Goal: Check status: Check status

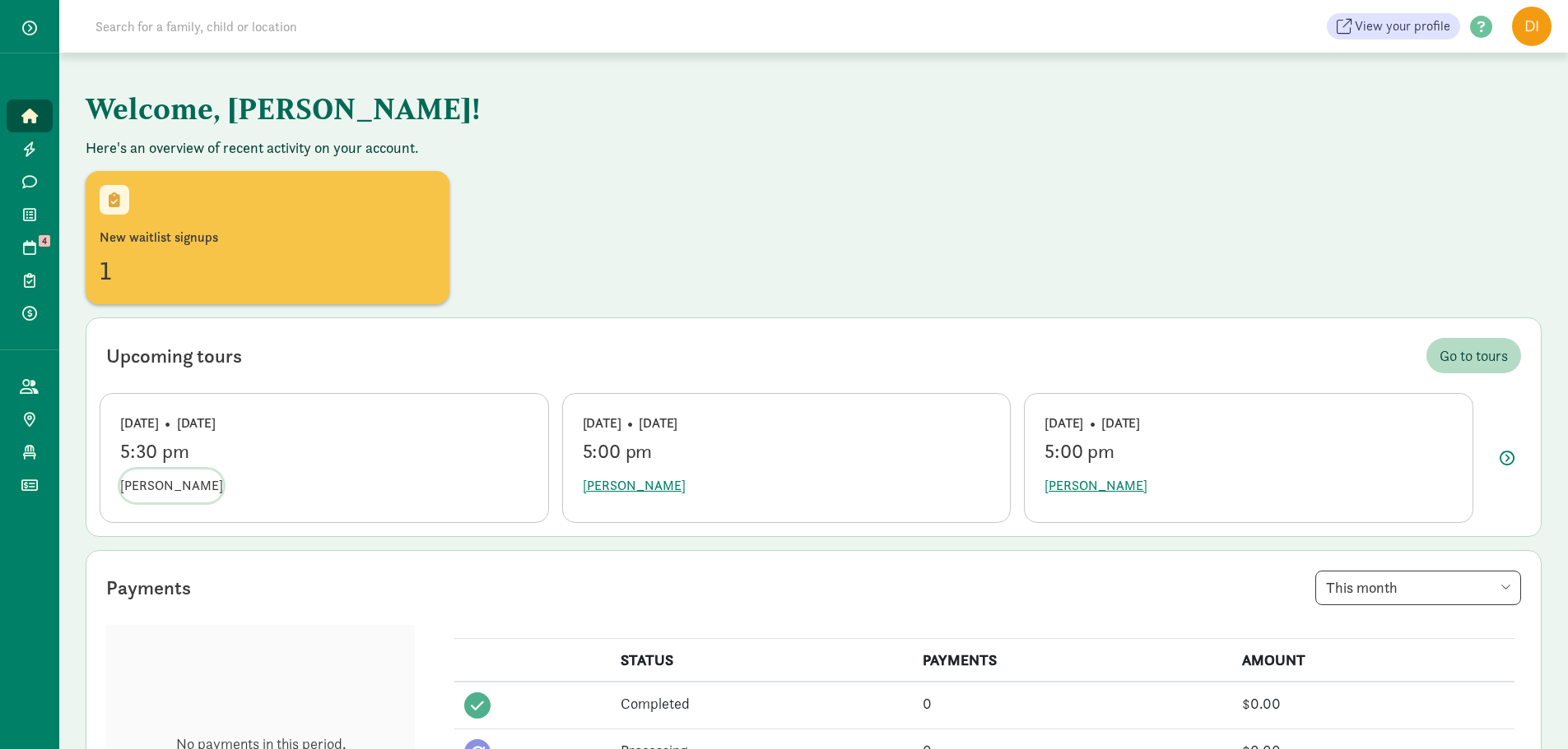
click at [177, 489] on span "[PERSON_NAME]" at bounding box center [171, 486] width 102 height 20
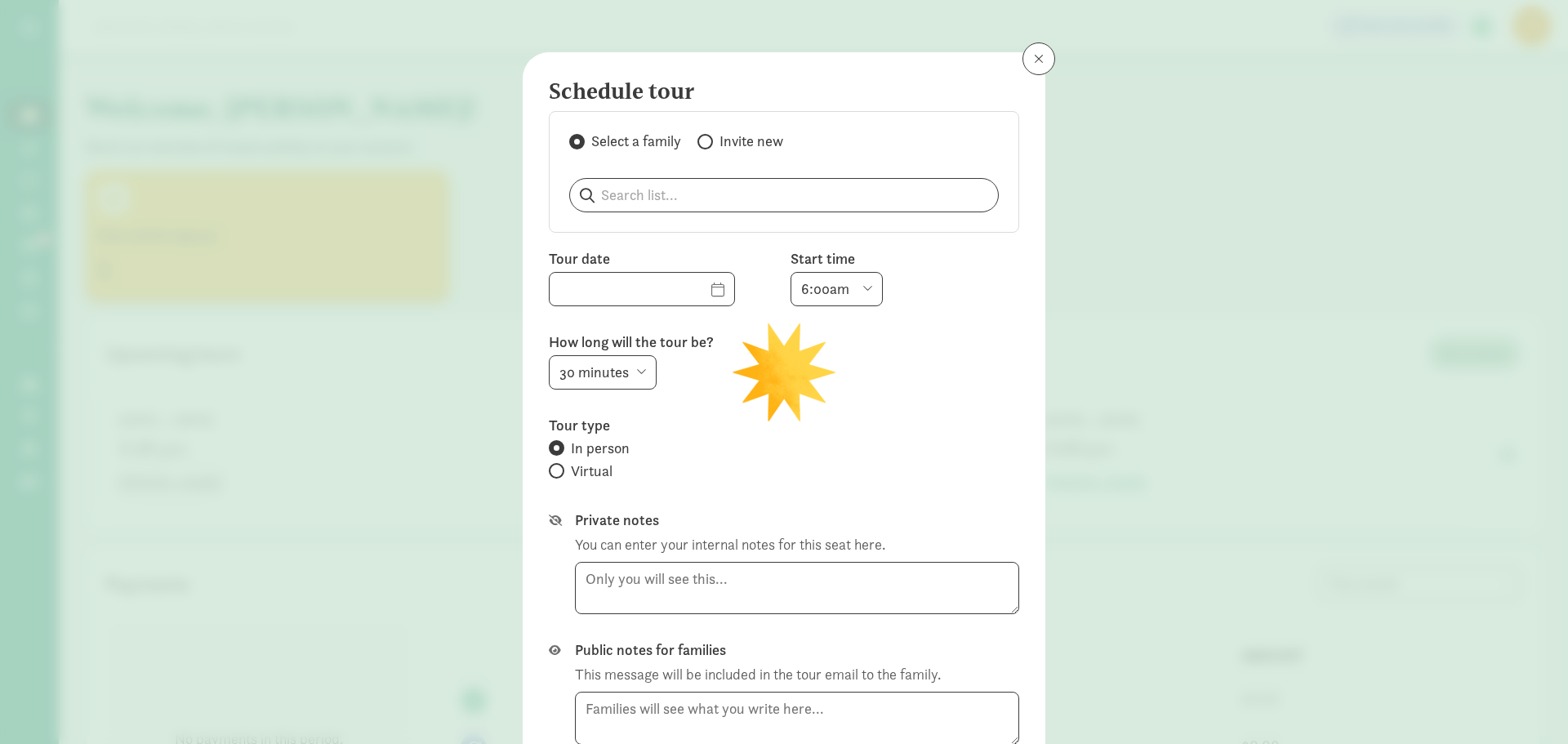
type input "09/08/2025"
select select "5:30pm"
select select "15"
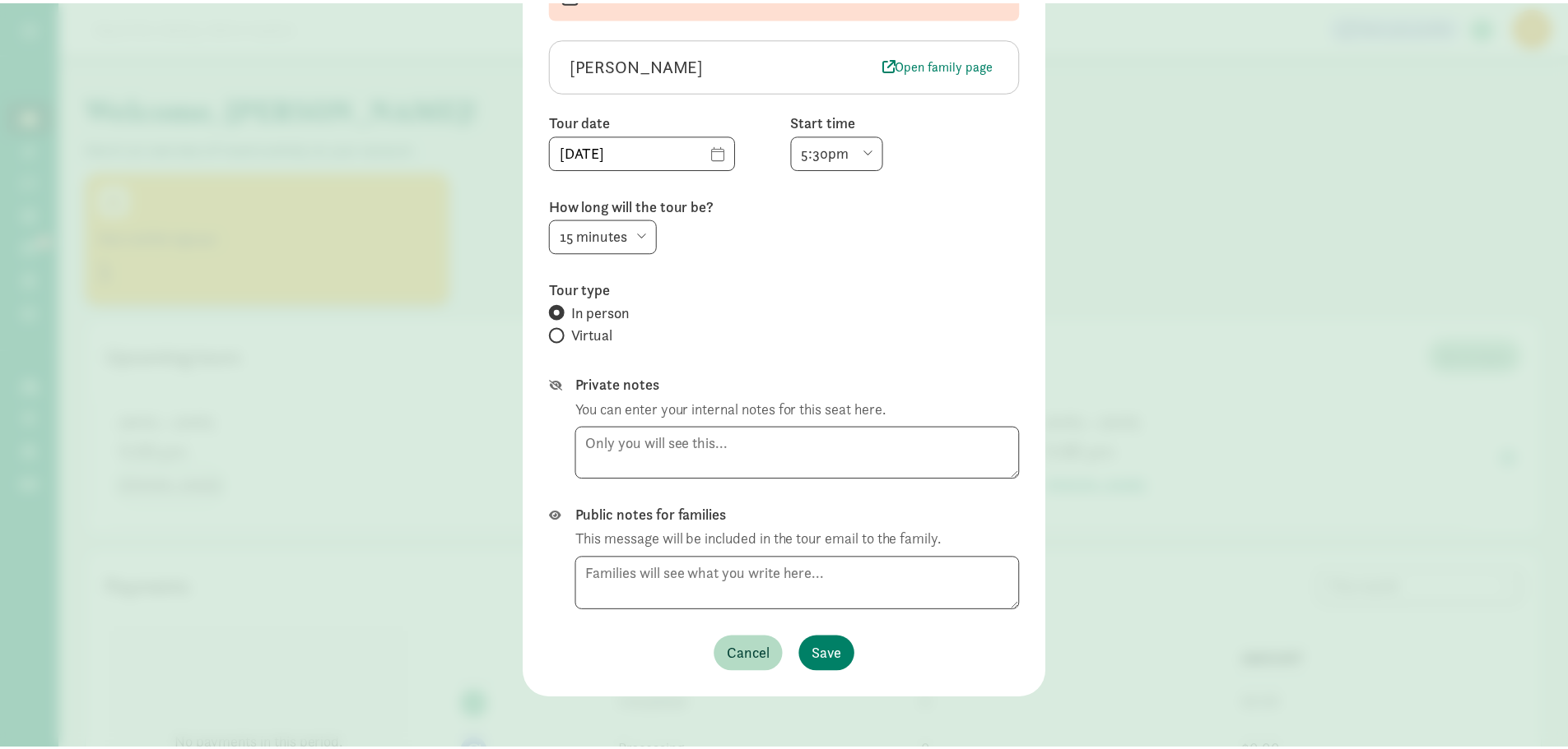
scroll to position [145, 0]
click at [1220, 268] on div "Edit tour details  Cancel this tour Sofia Aguilar Open family page Tour date 0…" at bounding box center [790, 374] width 1580 height 749
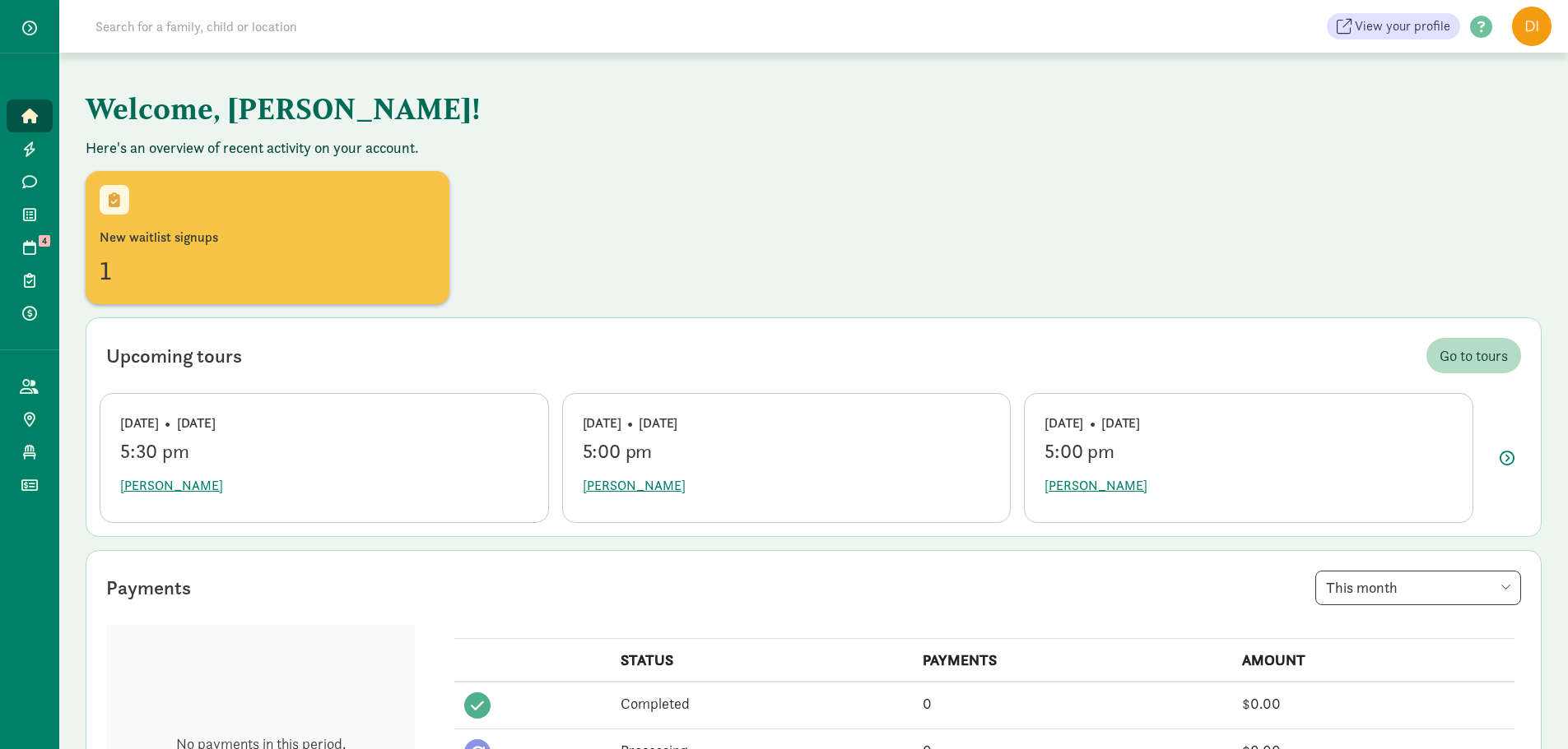
click at [248, 428] on div "Monday • Sep 8" at bounding box center [324, 424] width 408 height 20
click at [20, 242] on span at bounding box center [30, 247] width 19 height 15
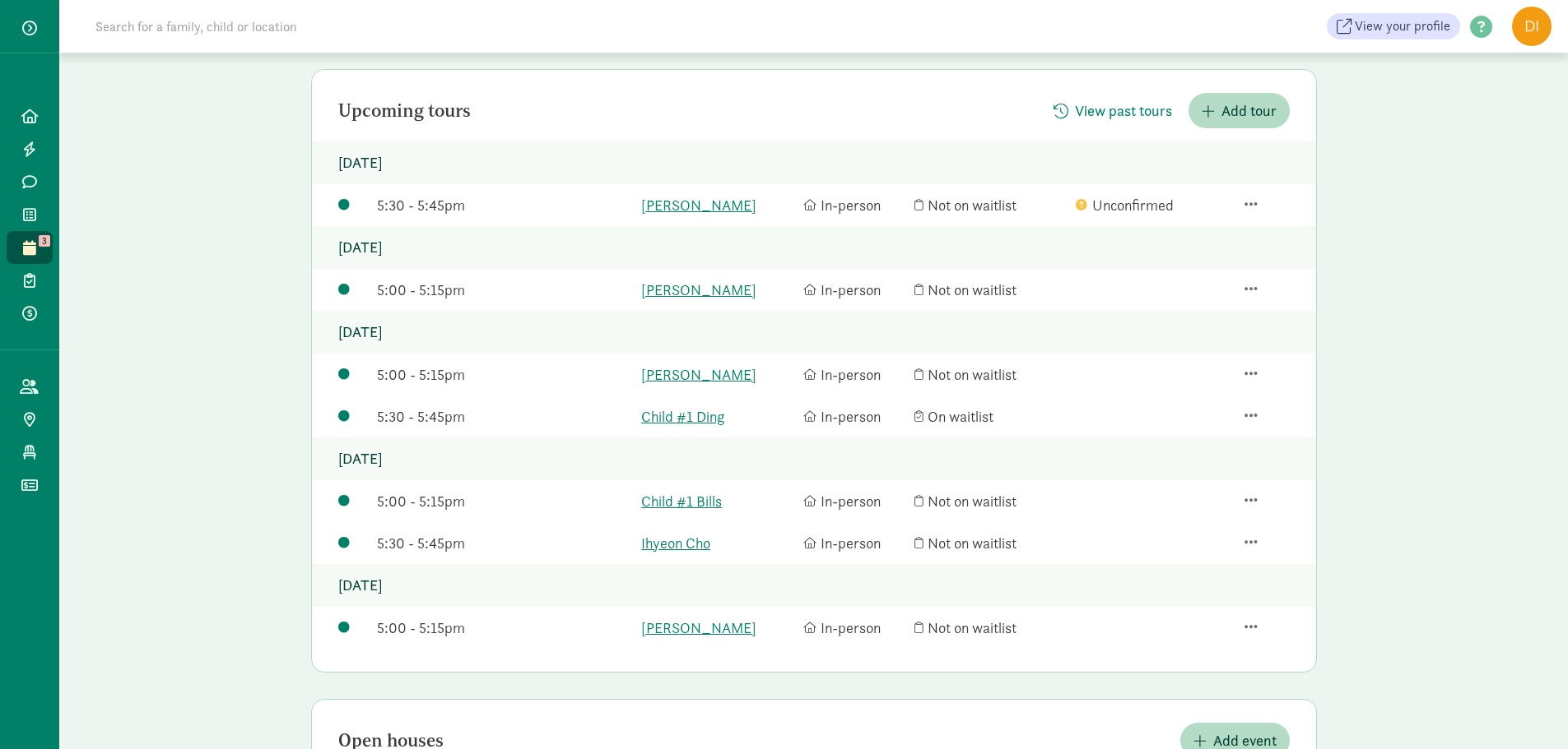
scroll to position [110, 0]
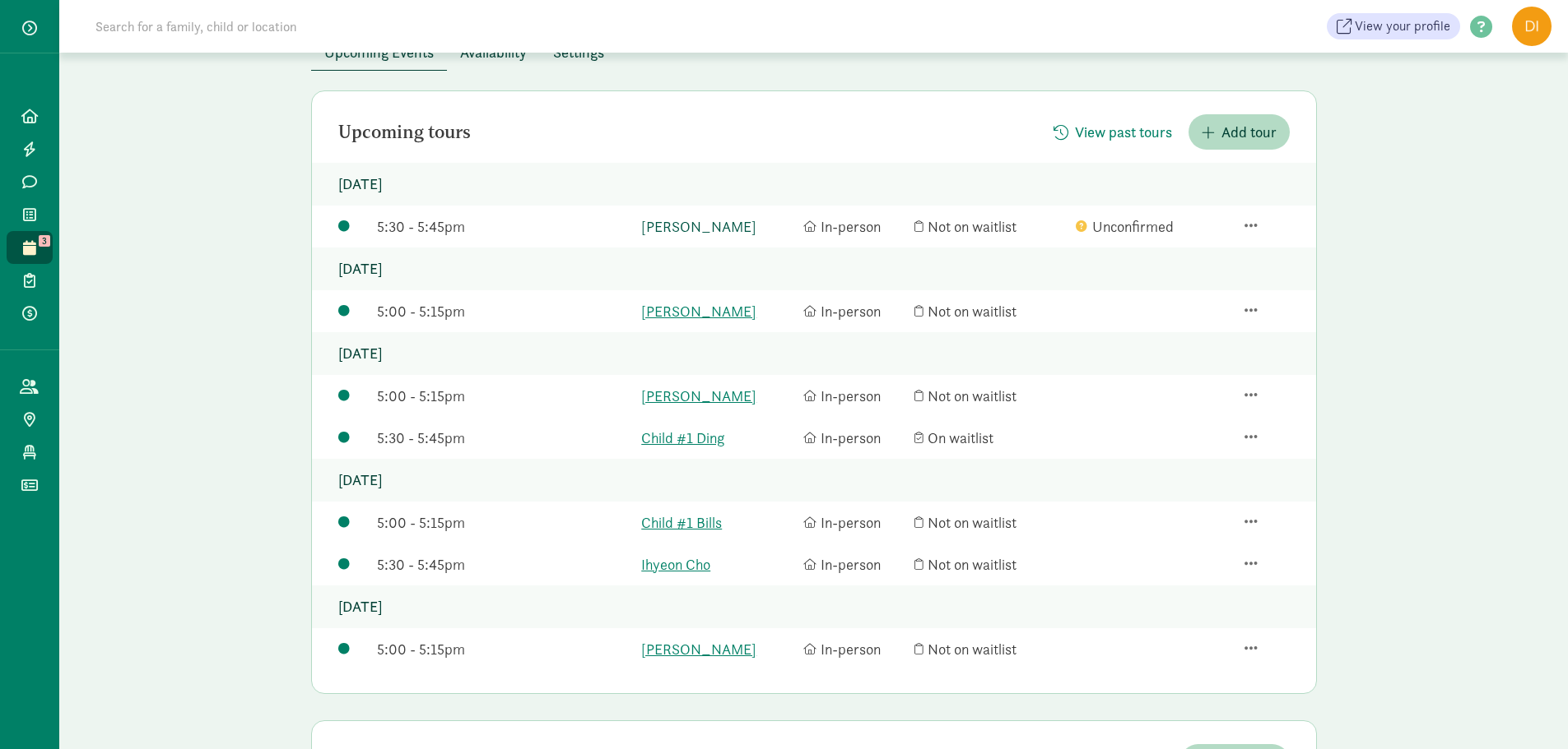
click at [681, 223] on link "[PERSON_NAME]" at bounding box center [717, 227] width 154 height 23
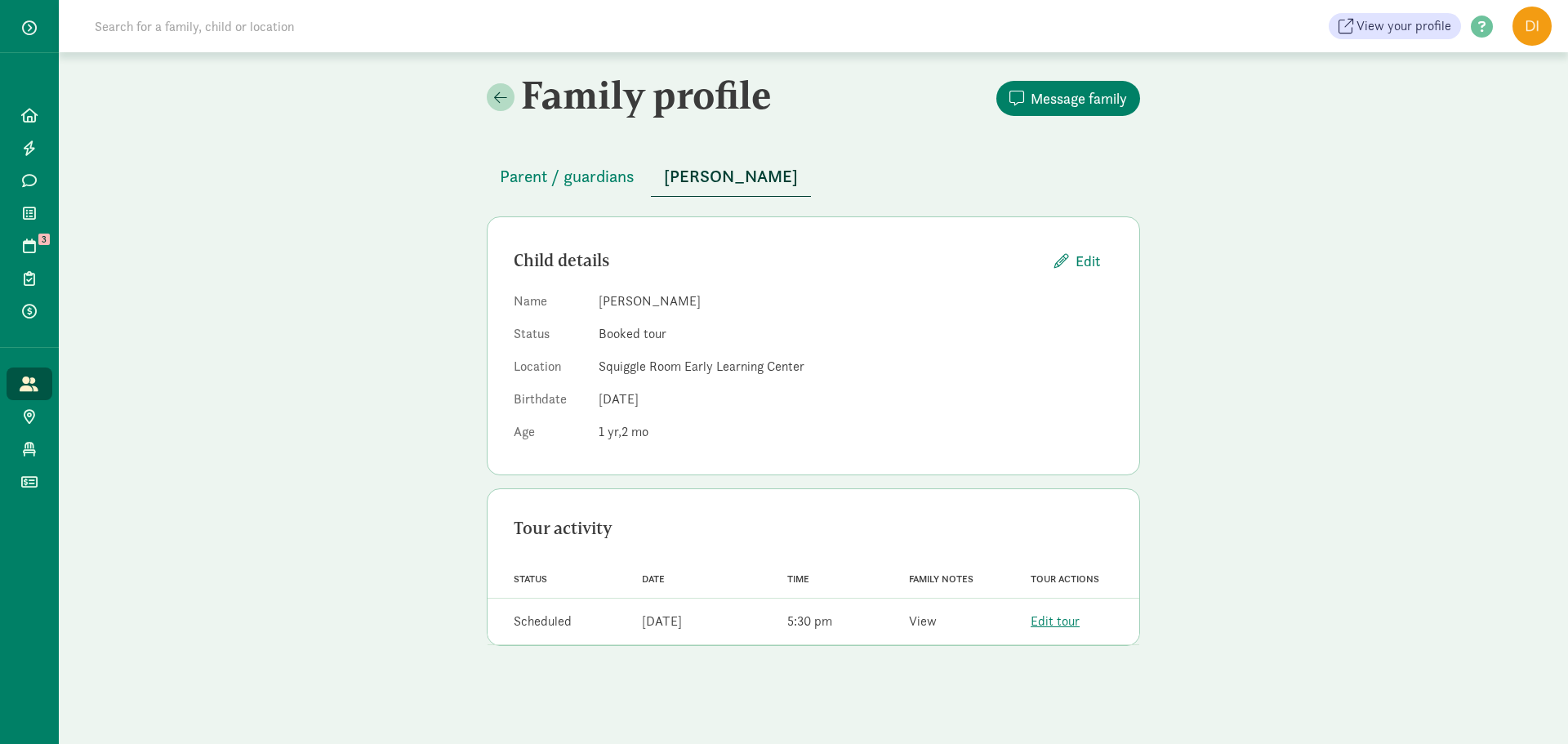
click at [934, 628] on link "View" at bounding box center [923, 622] width 28 height 17
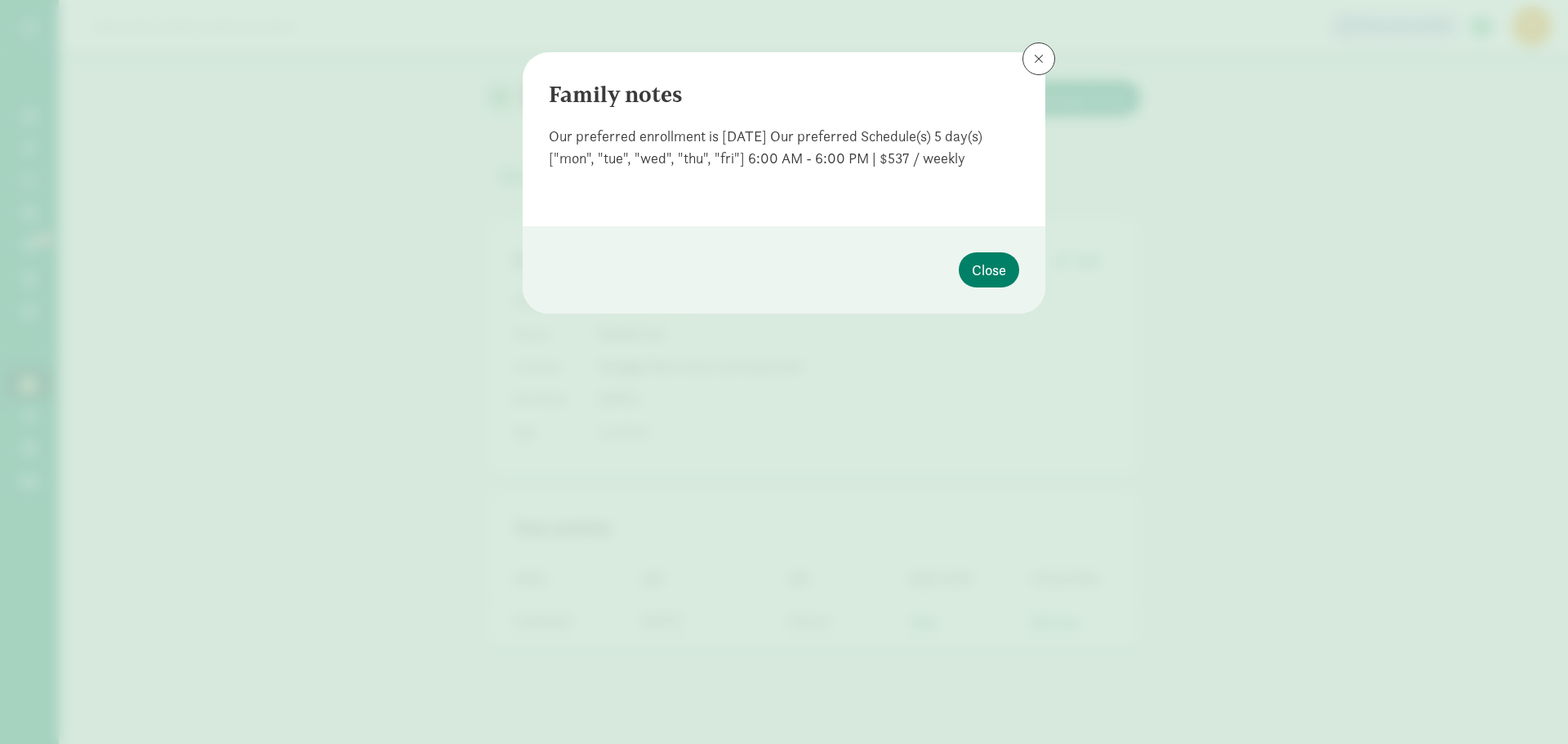
click at [924, 618] on div "Family notes Our preferred enrollment is [DATE] Our preferred Schedule(s) 5 day…" at bounding box center [784, 372] width 1568 height 744
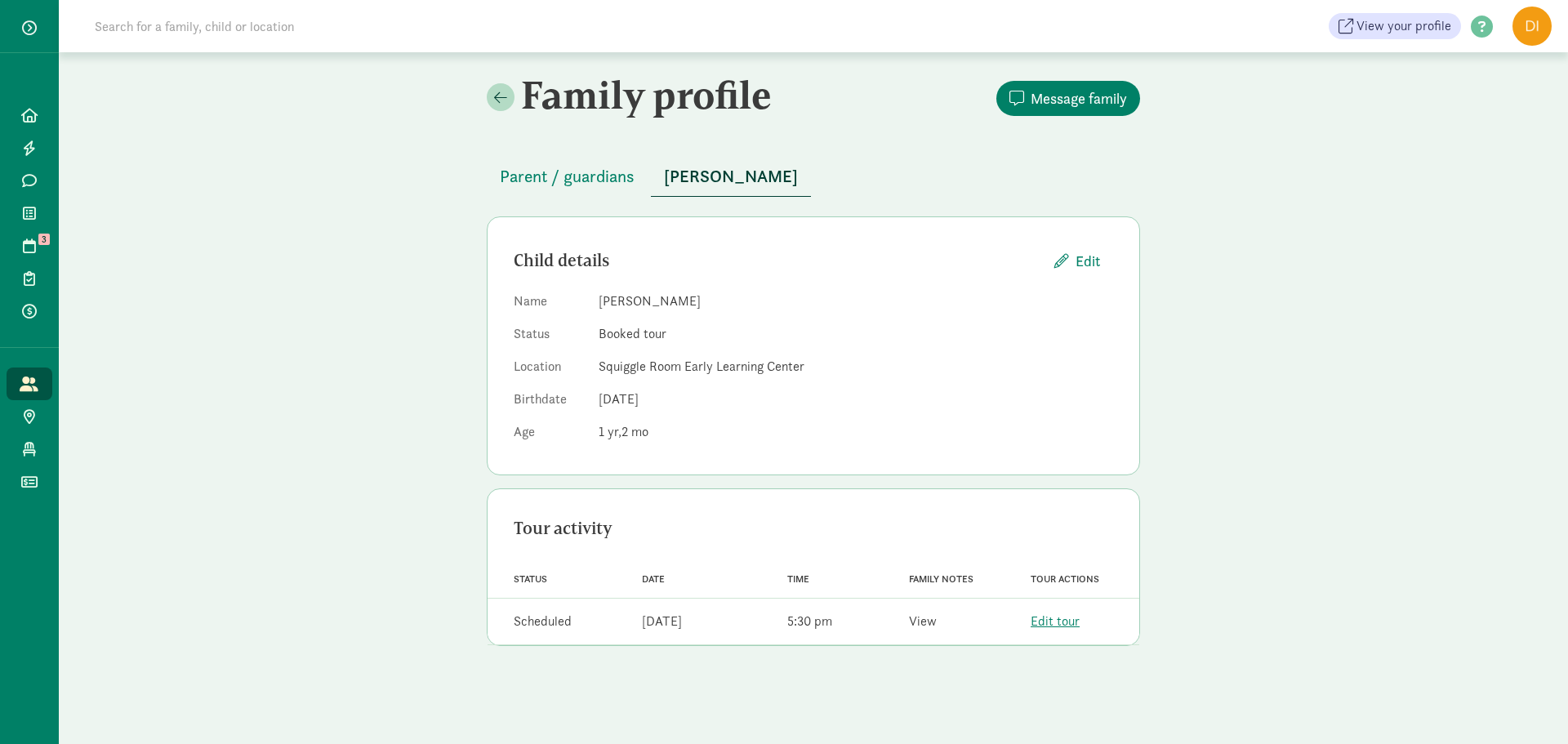
click at [919, 622] on link "View" at bounding box center [923, 622] width 28 height 17
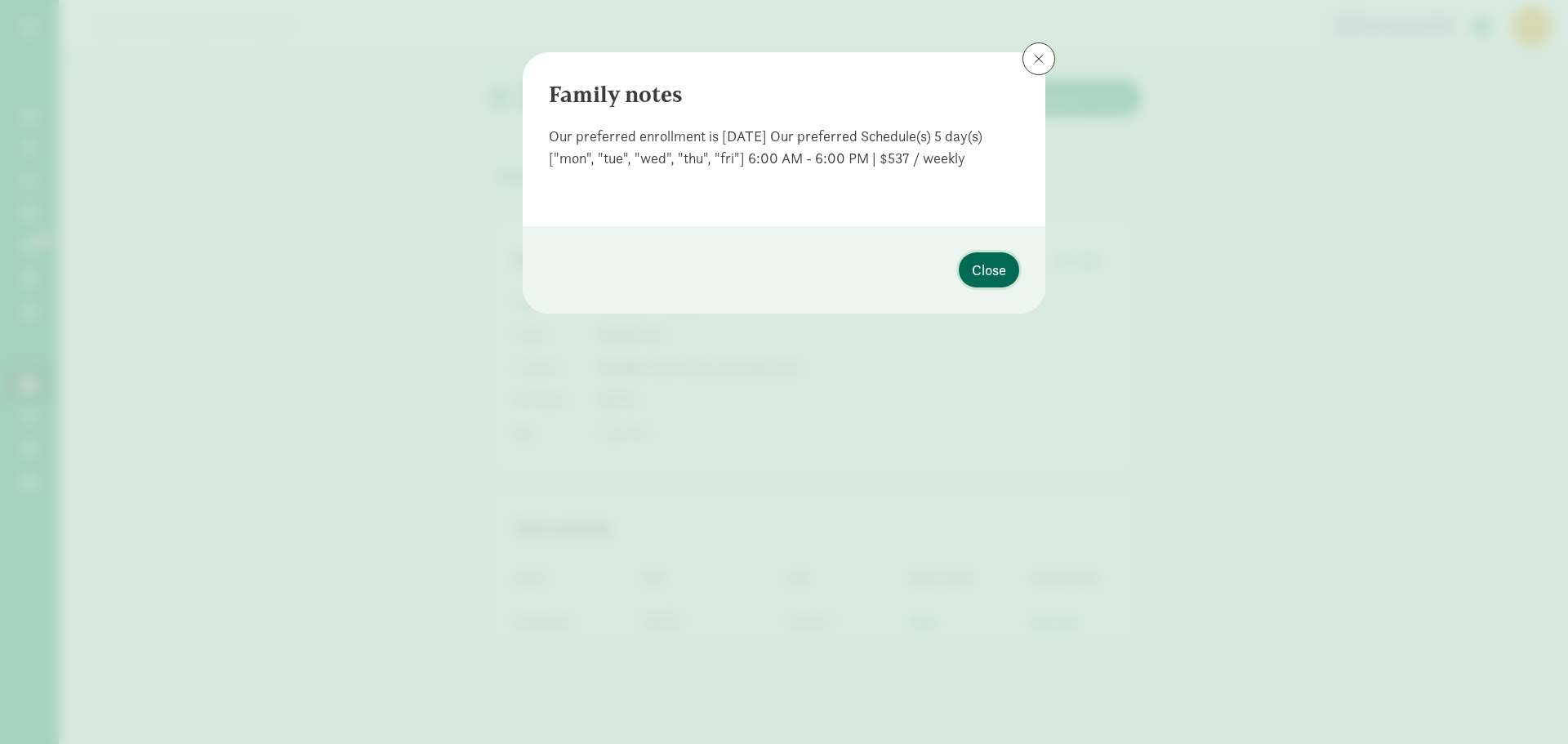
click at [982, 283] on button "Close" at bounding box center [989, 270] width 60 height 35
